Goal: Transaction & Acquisition: Purchase product/service

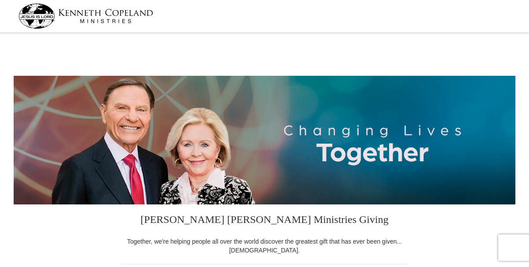
select select "[GEOGRAPHIC_DATA]"
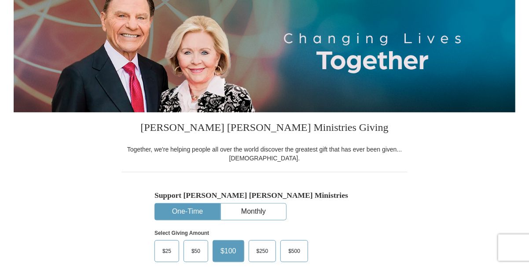
scroll to position [176, 0]
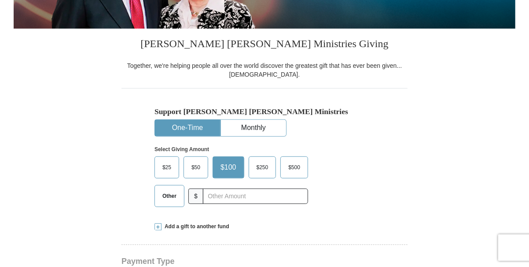
click at [169, 193] on span "Other" at bounding box center [169, 195] width 23 height 13
click at [0, 0] on input "Other" at bounding box center [0, 0] width 0 height 0
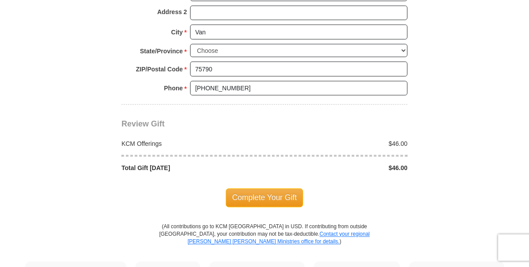
scroll to position [748, 0]
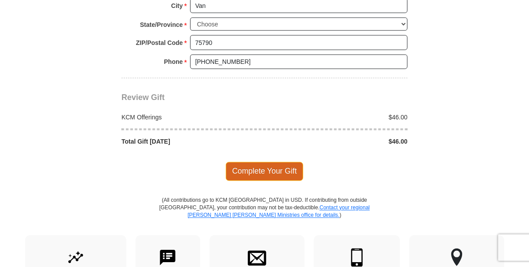
type input "46.00"
click at [263, 168] on span "Complete Your Gift" at bounding box center [265, 171] width 78 height 18
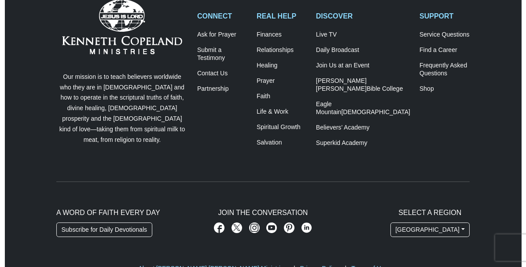
scroll to position [307, 0]
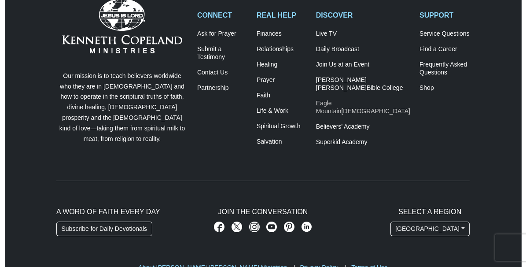
click at [373, 102] on link "Eagle Mountain International Church" at bounding box center [363, 107] width 94 height 16
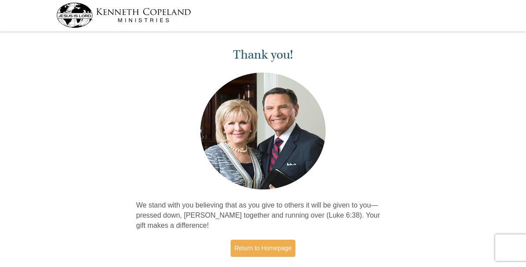
scroll to position [0, 0]
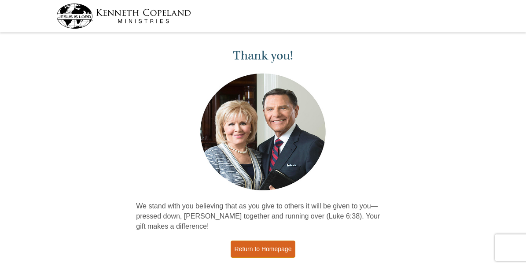
click at [267, 248] on link "Return to Homepage" at bounding box center [263, 248] width 65 height 17
